Goal: Task Accomplishment & Management: Use online tool/utility

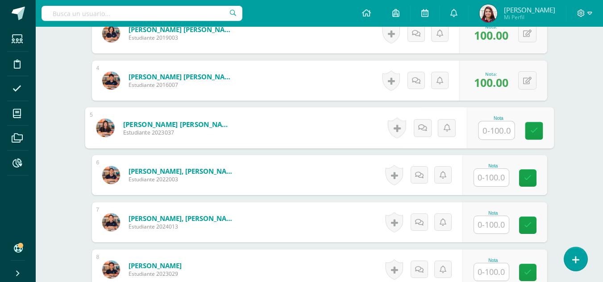
scroll to position [409, 0]
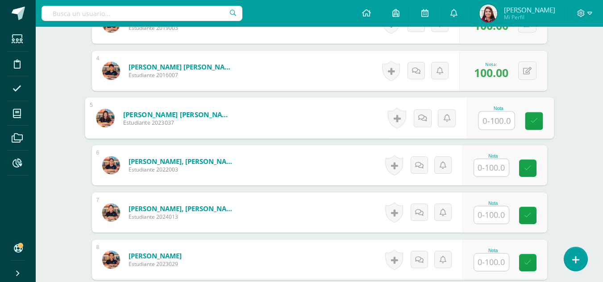
click at [495, 115] on input "text" at bounding box center [496, 121] width 36 height 18
type input "|"
type input "100"
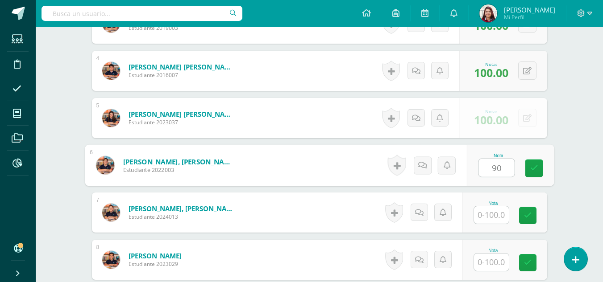
type input "90"
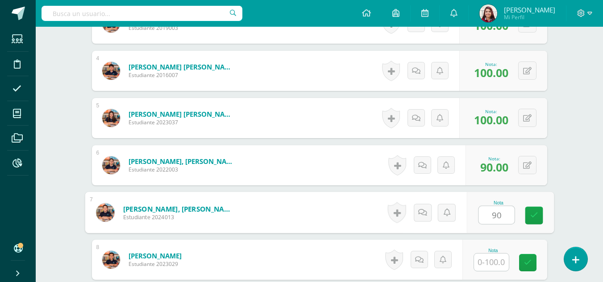
type input "90"
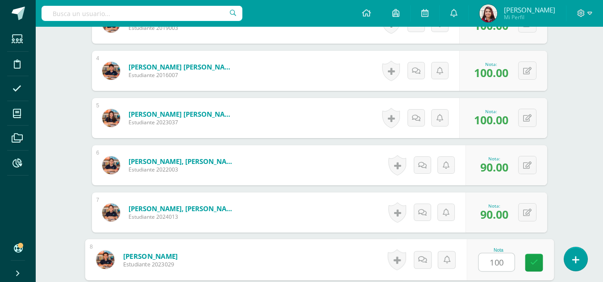
type input "100"
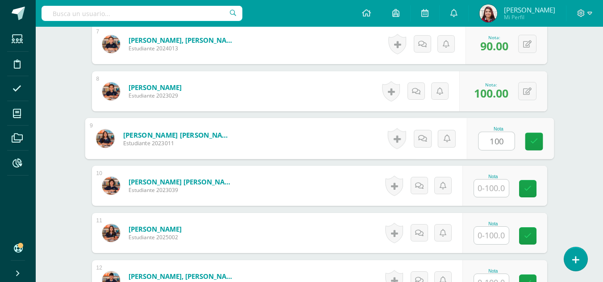
type input "100"
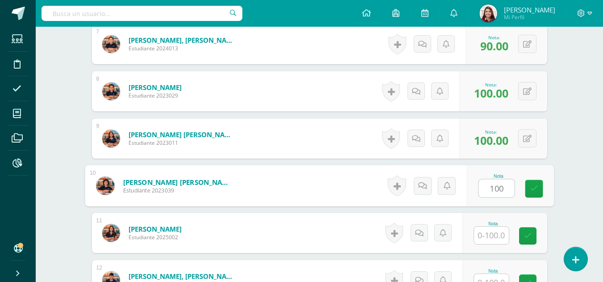
type input "100"
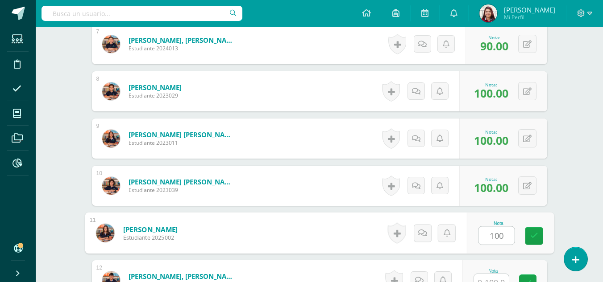
type input "100"
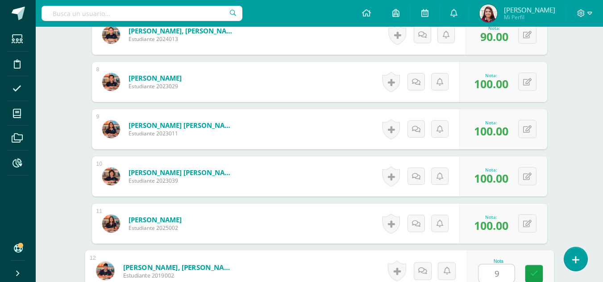
type input "90"
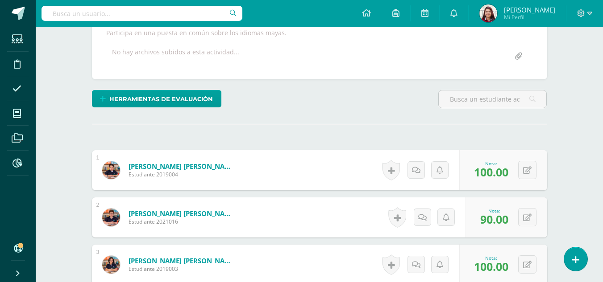
scroll to position [0, 0]
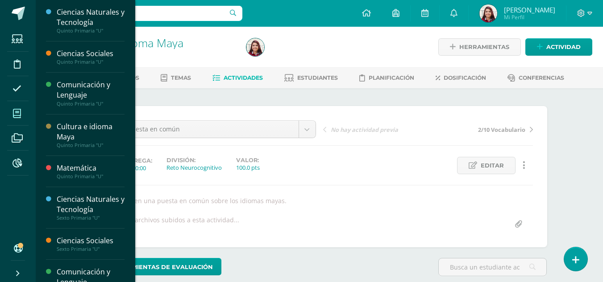
click at [13, 114] on icon at bounding box center [17, 113] width 8 height 9
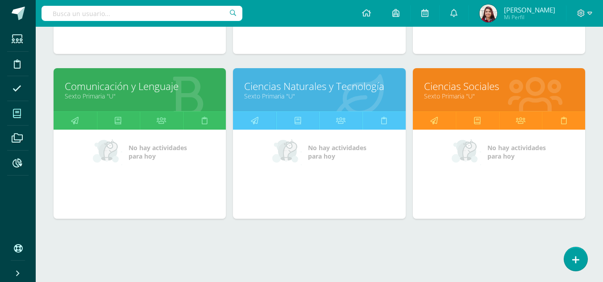
scroll to position [435, 0]
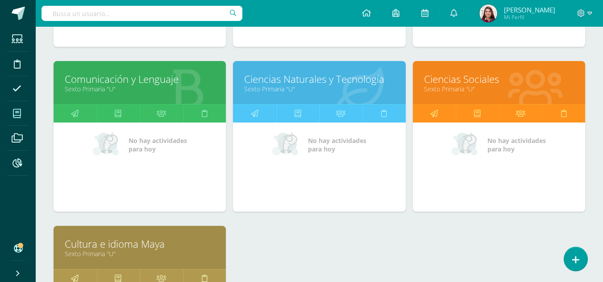
click at [331, 84] on link "Ciencias Naturales y Tecnología" at bounding box center [319, 79] width 150 height 14
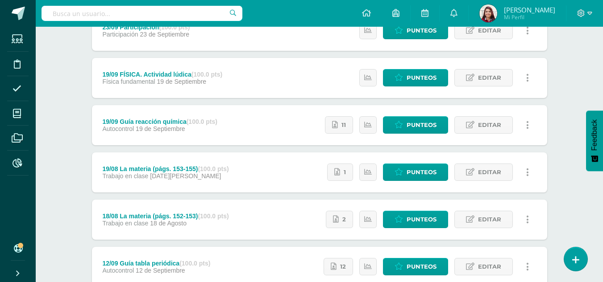
scroll to position [475, 0]
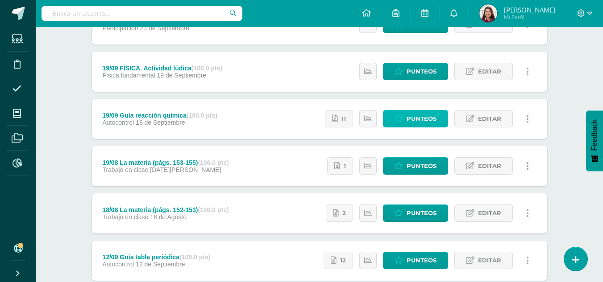
click at [434, 124] on span "Punteos" at bounding box center [421, 119] width 30 height 17
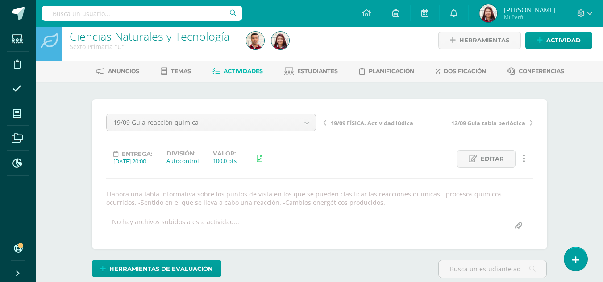
scroll to position [7, 0]
